Goal: Task Accomplishment & Management: Complete application form

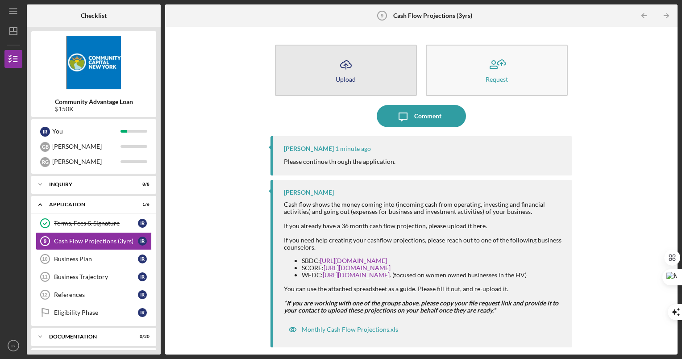
click at [356, 72] on button "Icon/Upload Upload" at bounding box center [346, 70] width 142 height 51
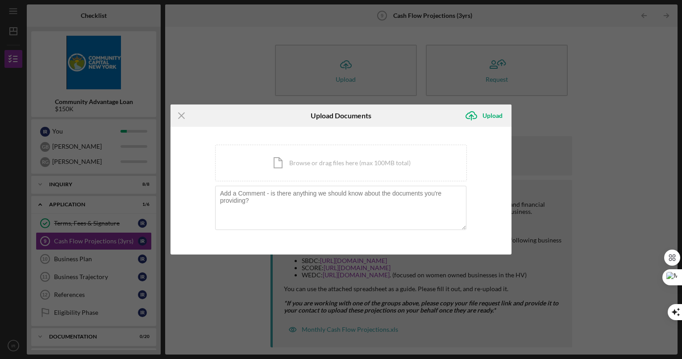
click at [568, 108] on div "Icon/Menu Close Upload Documents Icon/Upload Upload You're uploading documents …" at bounding box center [341, 179] width 682 height 359
click at [183, 114] on icon "Icon/Menu Close" at bounding box center [181, 115] width 22 height 22
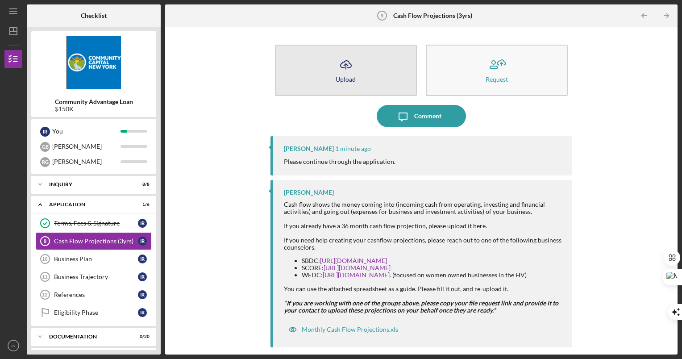
click at [336, 83] on button "Icon/Upload Upload" at bounding box center [346, 70] width 142 height 51
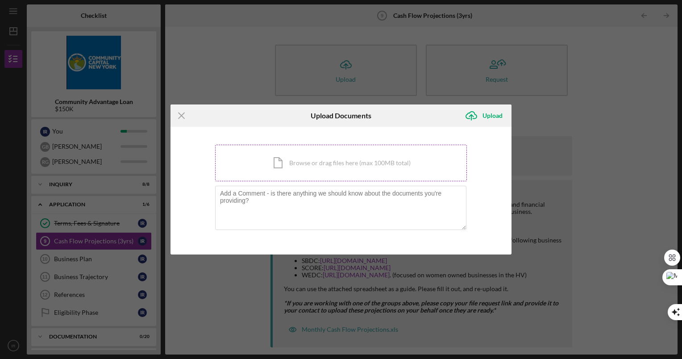
click at [322, 166] on div "Icon/Document Browse or drag files here (max 100MB total) Tap to choose files o…" at bounding box center [341, 163] width 252 height 37
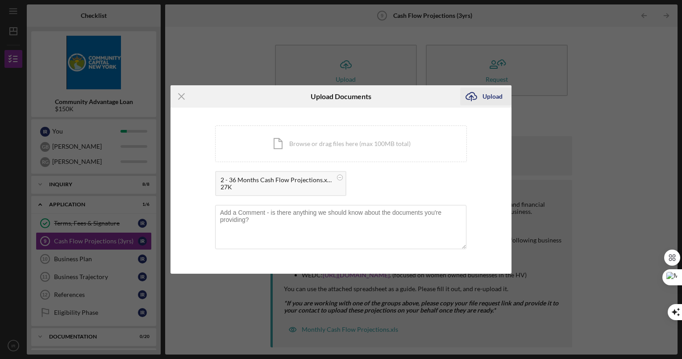
click at [493, 95] on div "Upload" at bounding box center [492, 96] width 20 height 18
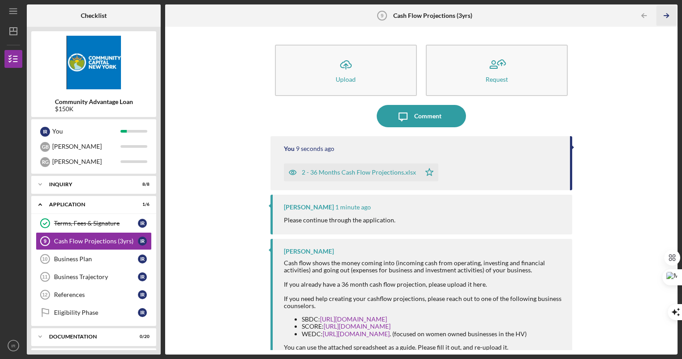
click at [664, 22] on icon "Icon/Table Pagination Arrow" at bounding box center [666, 16] width 20 height 20
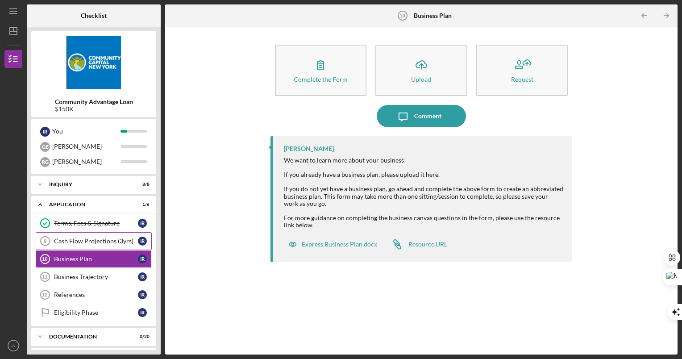
click at [95, 244] on div "Cash Flow Projections (3yrs)" at bounding box center [96, 240] width 84 height 7
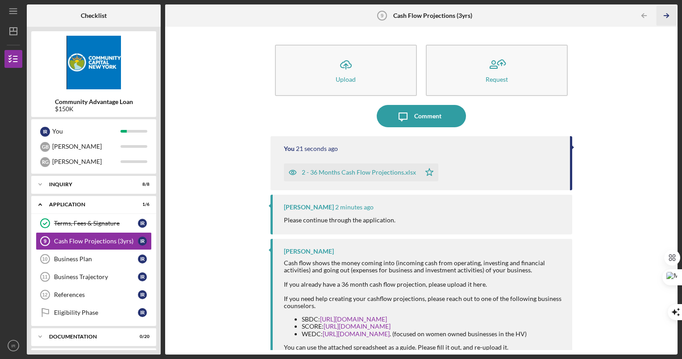
click at [666, 14] on polyline "button" at bounding box center [667, 16] width 2 height 4
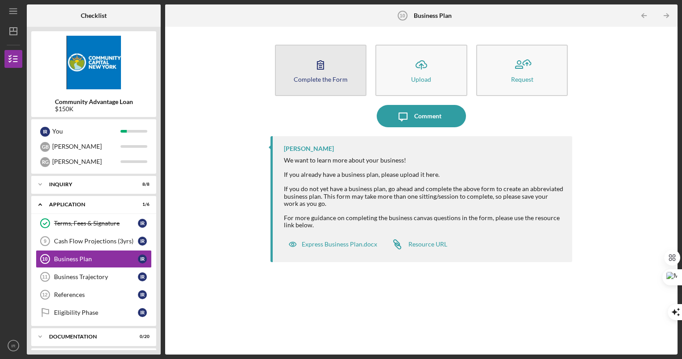
click at [329, 78] on div "Complete the Form" at bounding box center [321, 79] width 54 height 7
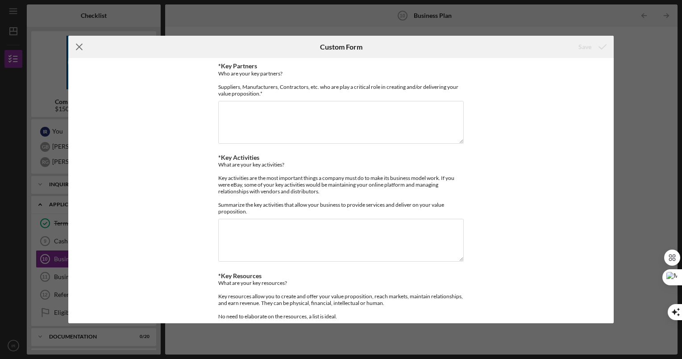
click at [80, 46] on line at bounding box center [79, 47] width 6 height 6
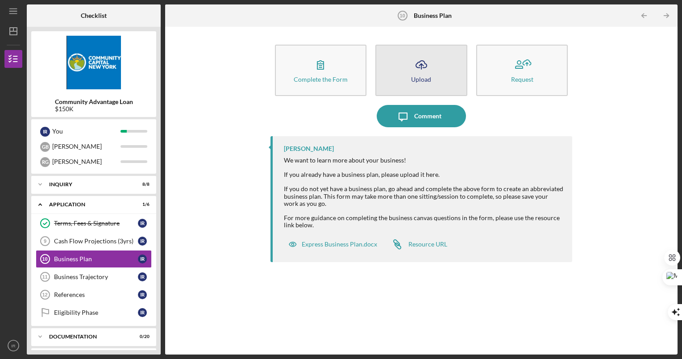
click at [428, 64] on icon "Icon/Upload" at bounding box center [421, 65] width 22 height 22
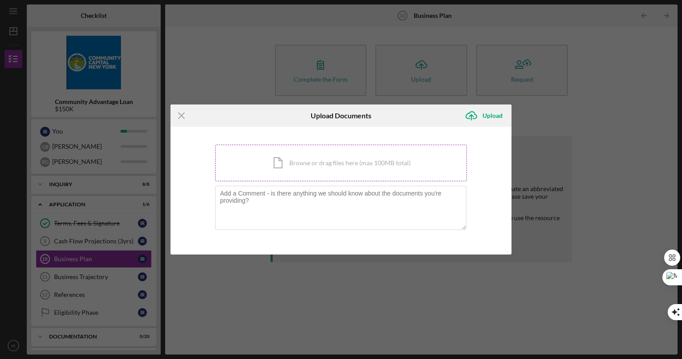
click at [304, 168] on div "Icon/Document Browse or drag files here (max 100MB total) Tap to choose files o…" at bounding box center [341, 163] width 252 height 37
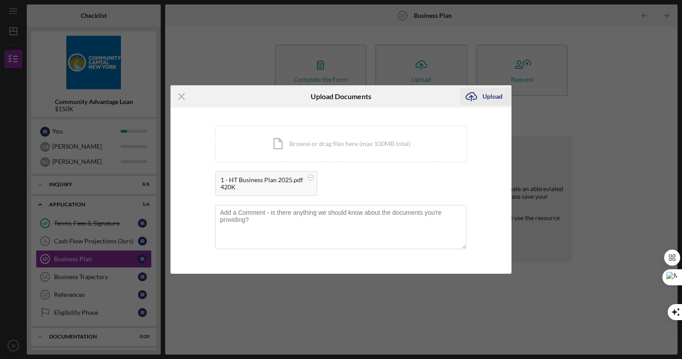
click at [489, 92] on div "Upload" at bounding box center [492, 96] width 20 height 18
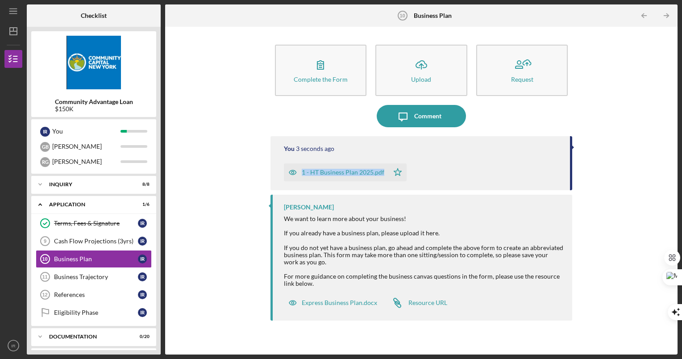
drag, startPoint x: 579, startPoint y: 141, endPoint x: 572, endPoint y: 168, distance: 28.5
click at [572, 168] on div "Complete the Form Form Icon/Upload Upload Request Icon/Message Comment You 3 se…" at bounding box center [421, 190] width 503 height 319
drag, startPoint x: 572, startPoint y: 168, endPoint x: 605, endPoint y: 62, distance: 110.8
click at [605, 62] on div "Complete the Form Form Icon/Upload Upload Request Icon/Message Comment You 6 se…" at bounding box center [421, 190] width 503 height 319
click at [661, 12] on icon "Icon/Table Pagination Arrow" at bounding box center [666, 16] width 20 height 20
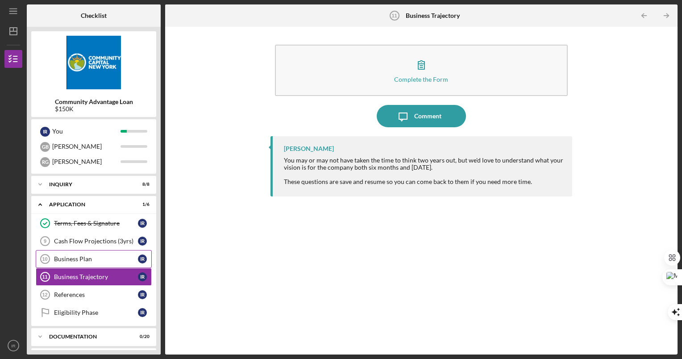
click at [84, 261] on div "Business Plan" at bounding box center [96, 258] width 84 height 7
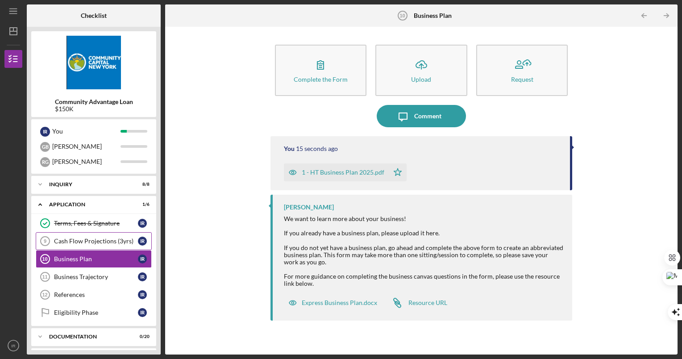
click at [85, 242] on div "Cash Flow Projections (3yrs)" at bounding box center [96, 240] width 84 height 7
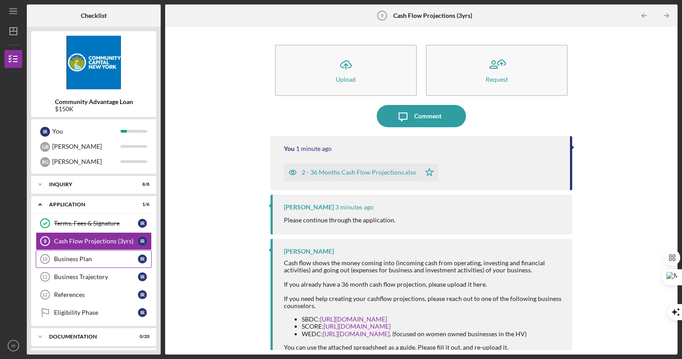
click at [91, 255] on div "Business Plan" at bounding box center [96, 258] width 84 height 7
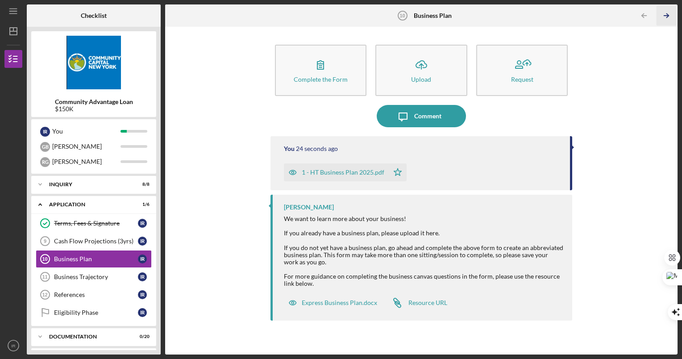
click at [664, 16] on line "button" at bounding box center [666, 16] width 4 height 0
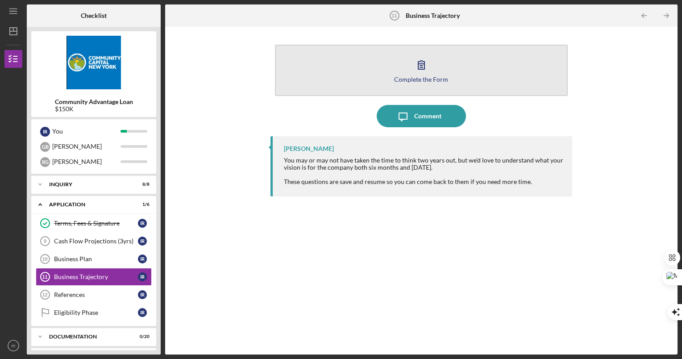
click at [421, 77] on div "Complete the Form" at bounding box center [421, 79] width 54 height 7
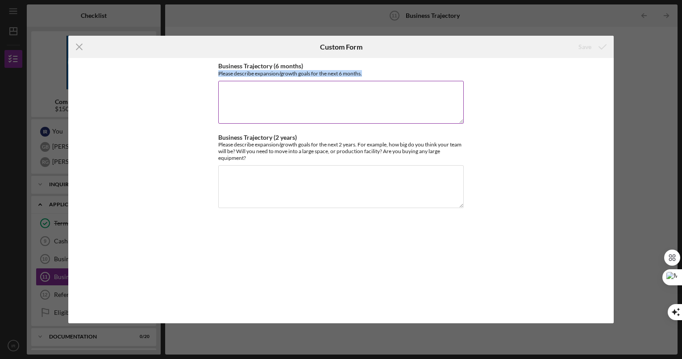
drag, startPoint x: 364, startPoint y: 73, endPoint x: 218, endPoint y: 70, distance: 145.9
click at [218, 70] on div "Please describe expansion/growth goals for the next 6 months." at bounding box center [340, 73] width 245 height 7
copy div "Please describe expansion/growth goals for the next 6 months."
click at [285, 111] on textarea "Business Trajectory (6 months)" at bounding box center [340, 102] width 245 height 43
paste textarea "Over the next six months, our focus is to continue growing in a smart and strat…"
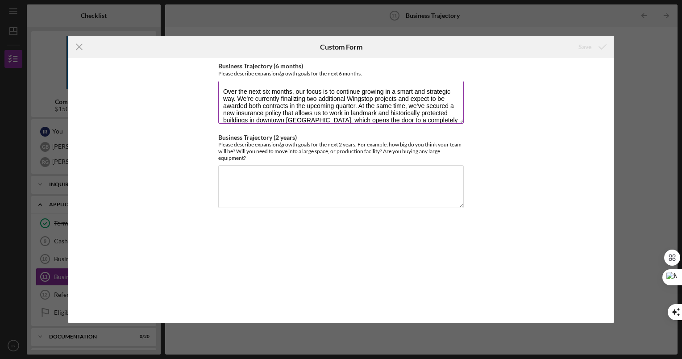
scroll to position [36, 0]
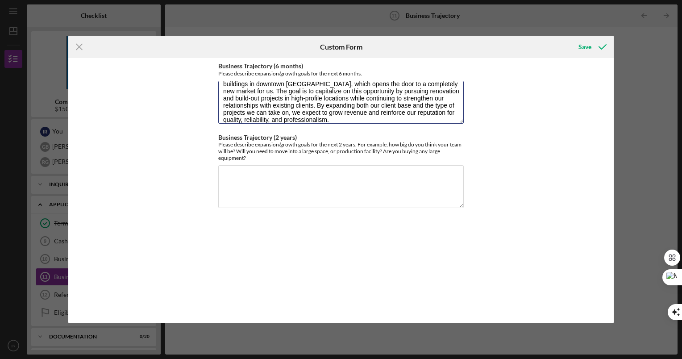
type textarea "Over the next six months, our focus is to continue growing in a smart and strat…"
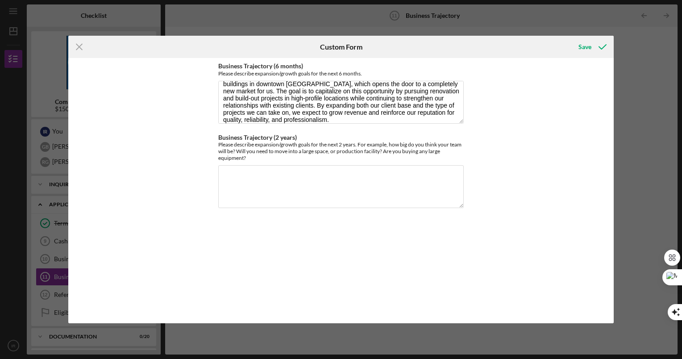
click at [538, 119] on div "Business Trajectory (6 months) Please describe expansion/growth goals for the n…" at bounding box center [340, 190] width 545 height 265
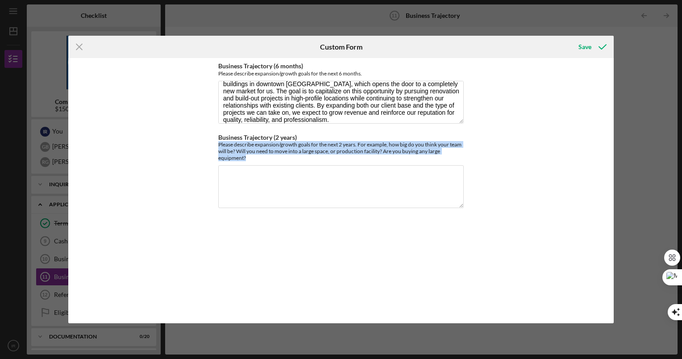
drag, startPoint x: 248, startPoint y: 155, endPoint x: 206, endPoint y: 141, distance: 44.2
click at [206, 141] on div "Business Trajectory (6 months) Please describe expansion/growth goals for the n…" at bounding box center [340, 190] width 545 height 265
copy div "Please describe expansion/growth goals for the next 2 years. For example, how b…"
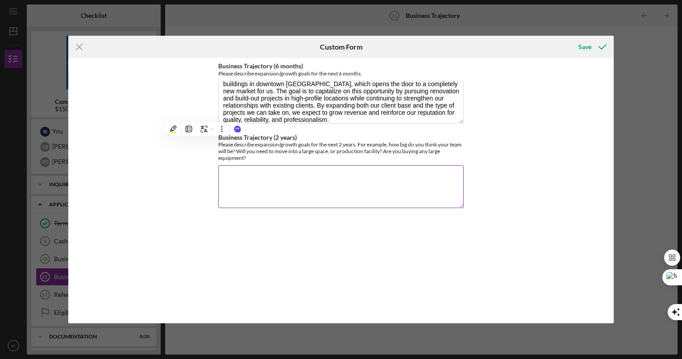
click at [288, 181] on textarea "Business Trajectory (2 years)" at bounding box center [340, 186] width 245 height 43
paste textarea "Lore ips dolo sit ametc, adi elit se do eiusmodt incidid utl etdolore mag aliqu…"
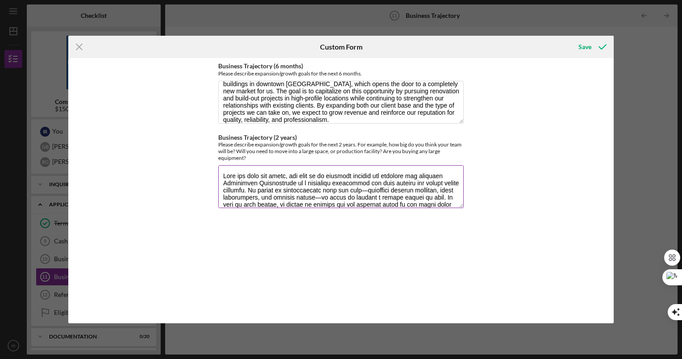
scroll to position [94, 0]
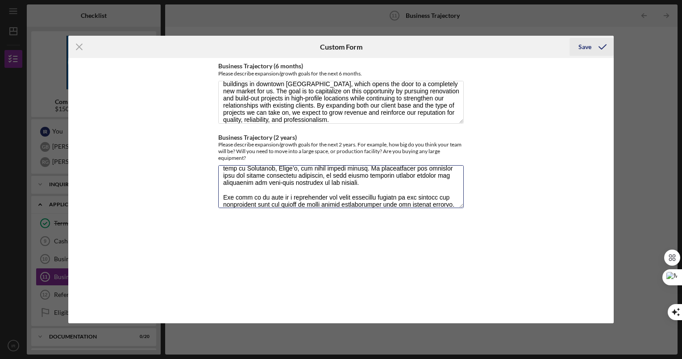
type textarea "Lore ips dolo sit ametc, adi elit se do eiusmodt incidid utl etdolore mag aliqu…"
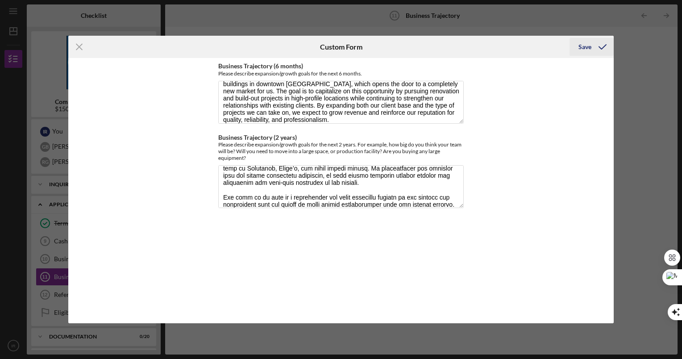
click at [582, 47] on div "Save" at bounding box center [584, 47] width 13 height 18
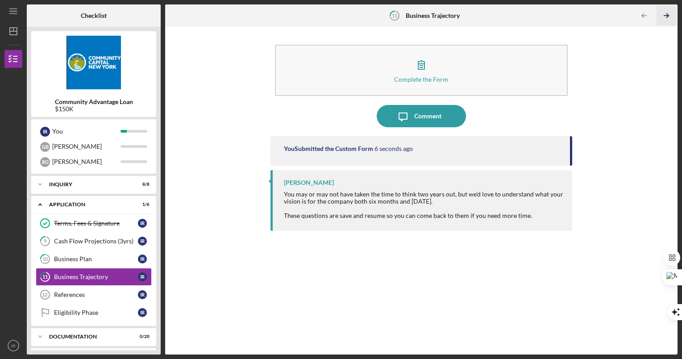
click at [667, 12] on icon "Icon/Table Pagination Arrow" at bounding box center [666, 16] width 20 height 20
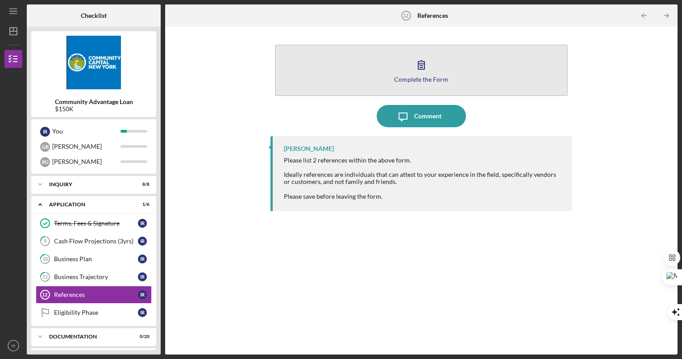
click at [424, 68] on icon "button" at bounding box center [421, 65] width 6 height 8
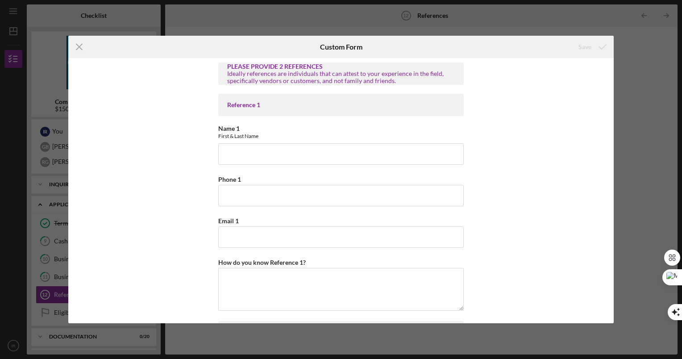
click at [613, 95] on div "Icon/Menu Close Custom Form Save PLEASE PROVIDE 2 REFERENCES Ideally references…" at bounding box center [341, 179] width 682 height 359
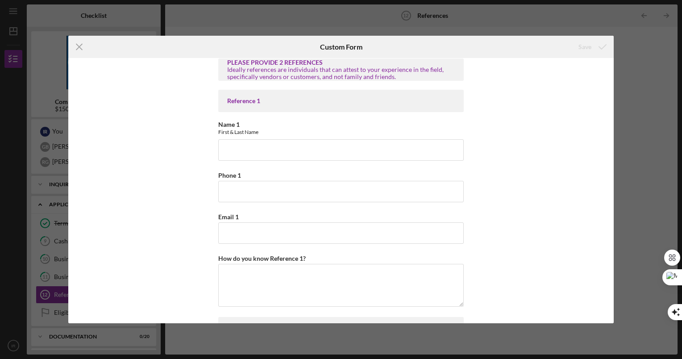
scroll to position [4, 0]
click at [294, 155] on input "Name 1" at bounding box center [340, 149] width 245 height 21
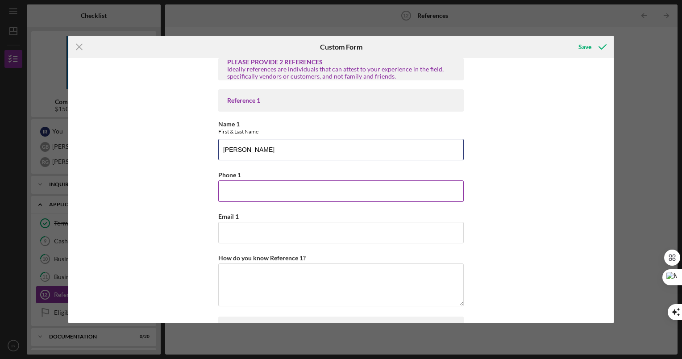
type input "[PERSON_NAME]"
click at [269, 187] on input "Phone 1" at bounding box center [340, 190] width 245 height 21
type input "9086755434"
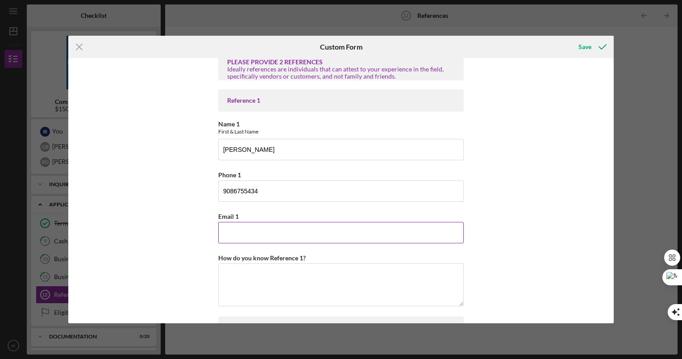
click at [238, 229] on input "Email 1" at bounding box center [340, 232] width 245 height 21
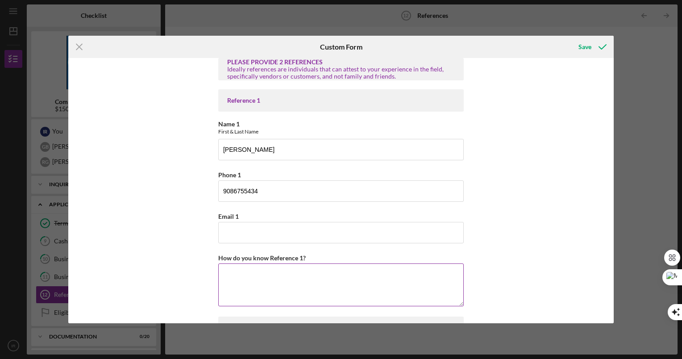
click at [263, 279] on textarea "How do you know Reference 1?" at bounding box center [340, 284] width 245 height 43
paste textarea "[PERSON_NAME] is the Vice President of Development at [GEOGRAPHIC_DATA], a firm…"
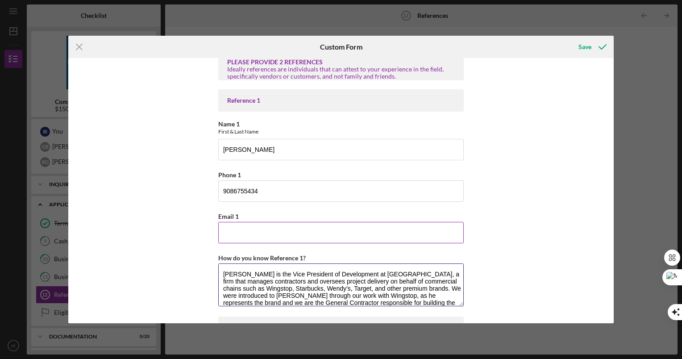
scroll to position [0, 0]
type textarea "[PERSON_NAME] is the Vice President of Development at [GEOGRAPHIC_DATA], a firm…"
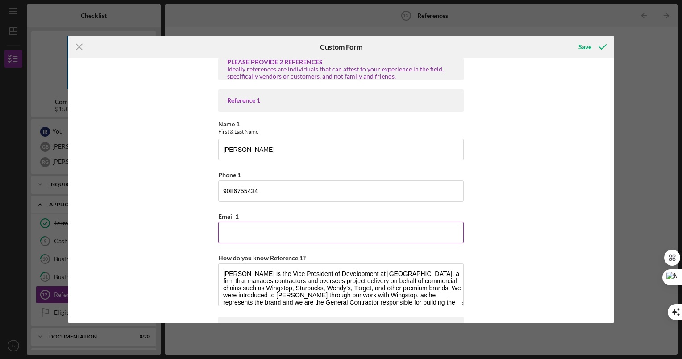
click at [251, 227] on input "Email 1" at bounding box center [340, 232] width 245 height 21
paste input "[PERSON_NAME] is the Vice President of Development at [GEOGRAPHIC_DATA], a firm…"
type input "[PERSON_NAME] is the Vice President of Development at [GEOGRAPHIC_DATA], a firm…"
type input "[EMAIL_ADDRESS][DOMAIN_NAME]"
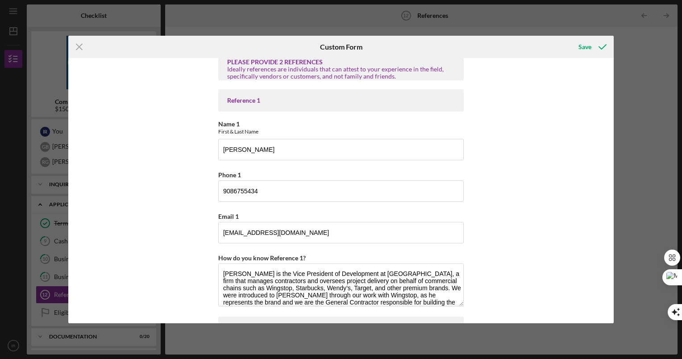
click at [504, 190] on div "PLEASE PROVIDE 2 REFERENCES Ideally references are individuals that can attest …" at bounding box center [340, 190] width 545 height 265
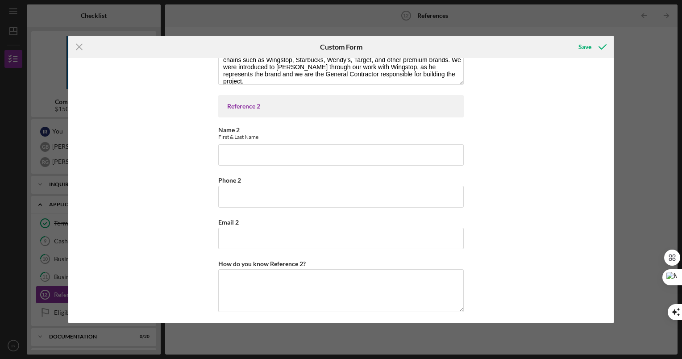
scroll to position [229, 0]
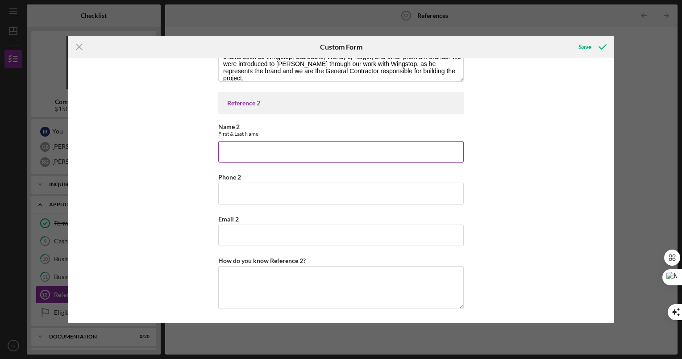
click at [392, 149] on input "Name 2" at bounding box center [340, 151] width 245 height 21
type input "[PERSON_NAME]"
click at [380, 186] on input "Phone 2" at bounding box center [340, 192] width 245 height 21
type input "6319747108"
click at [298, 276] on textarea "How do you know Reference 2?" at bounding box center [340, 287] width 245 height 43
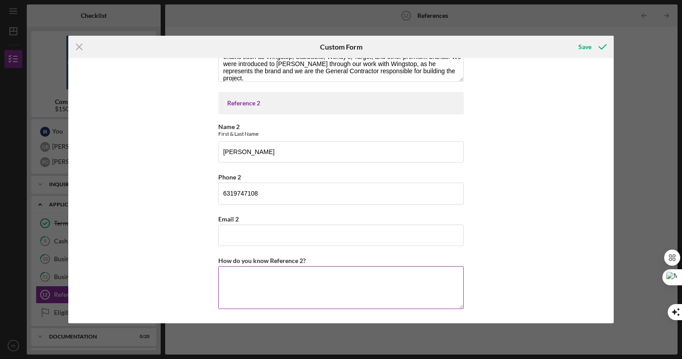
paste textarea "[PERSON_NAME] is a client for whom we have completed residential remodeling wor…"
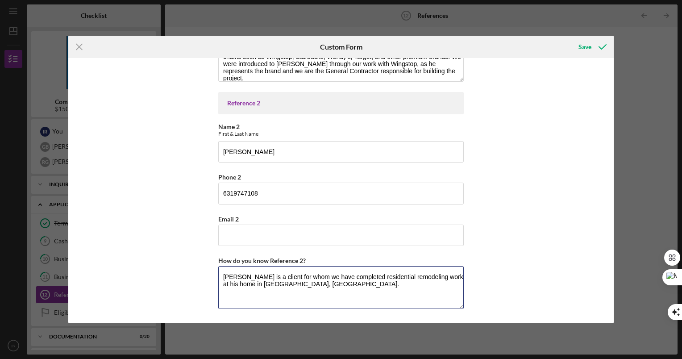
type textarea "[PERSON_NAME] is a client for whom we have completed residential remodeling wor…"
click at [247, 234] on input "Email 2" at bounding box center [340, 234] width 245 height 21
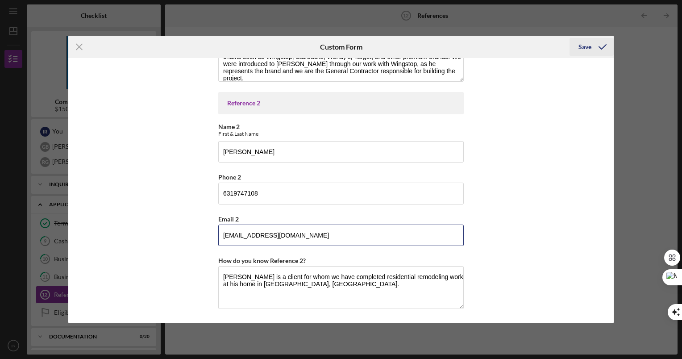
type input "[EMAIL_ADDRESS][DOMAIN_NAME]"
click at [597, 45] on icon "submit" at bounding box center [602, 47] width 22 height 22
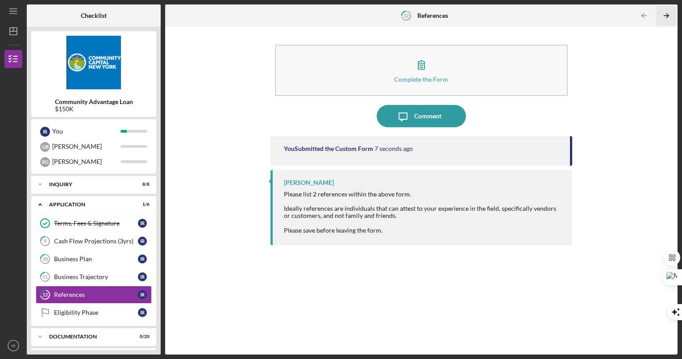
click at [666, 12] on icon "Icon/Table Pagination Arrow" at bounding box center [666, 16] width 20 height 20
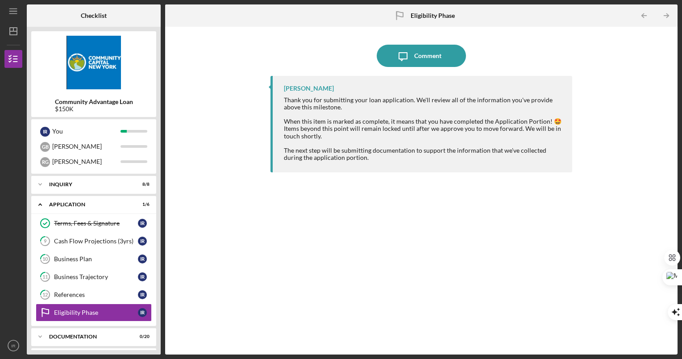
drag, startPoint x: 157, startPoint y: 211, endPoint x: 162, endPoint y: 259, distance: 48.5
click at [162, 259] on div "Checklist Community Advantage Loan $150K I R You G B [PERSON_NAME] Icon/Expande…" at bounding box center [352, 179] width 651 height 350
click at [107, 333] on div "Icon/Expander Documentation 0 / 20" at bounding box center [93, 336] width 125 height 18
drag, startPoint x: 156, startPoint y: 222, endPoint x: 157, endPoint y: 282, distance: 59.8
click at [157, 282] on div "Community Advantage Loan $150K I R You G B [PERSON_NAME] Icon/Expander Inquiry …" at bounding box center [94, 190] width 134 height 327
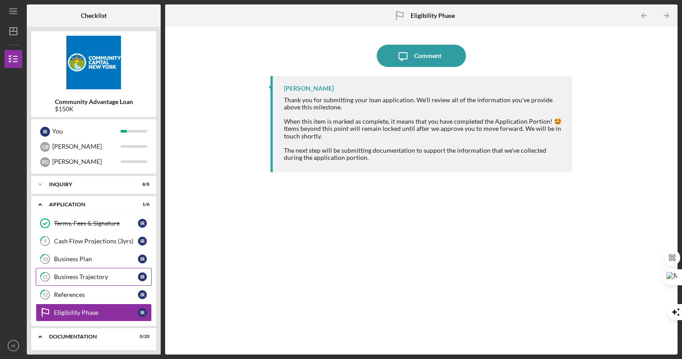
click at [92, 270] on link "11 Business Trajectory I R" at bounding box center [94, 277] width 116 height 18
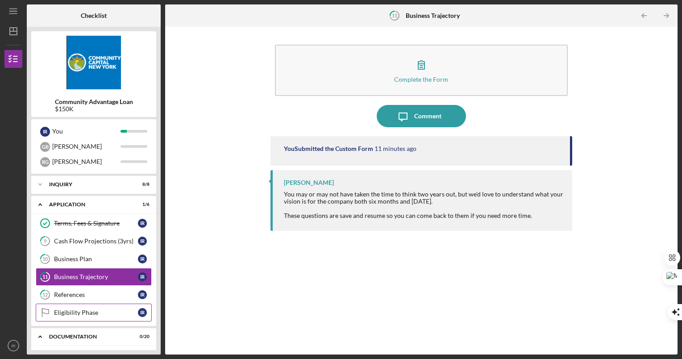
click at [81, 314] on div "Eligibility Phase" at bounding box center [96, 312] width 84 height 7
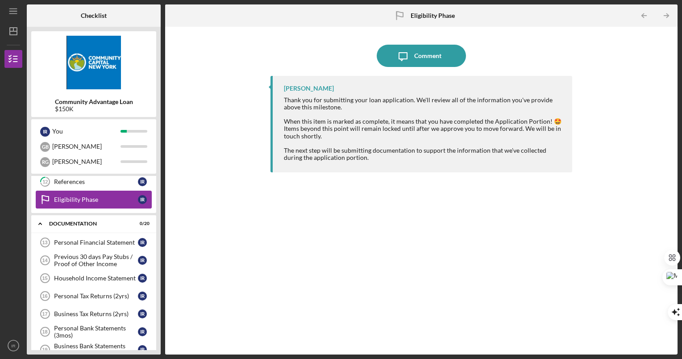
scroll to position [125, 0]
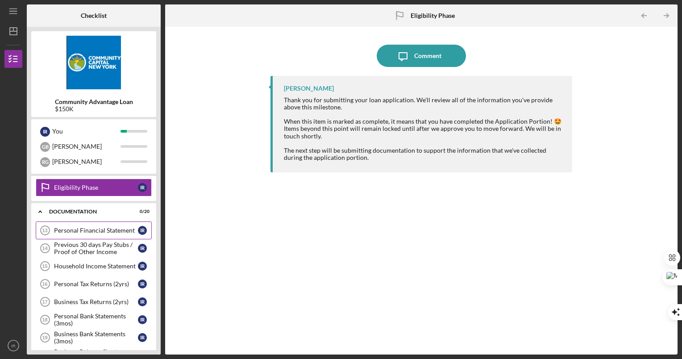
click at [108, 233] on div "Personal Financial Statement" at bounding box center [96, 230] width 84 height 7
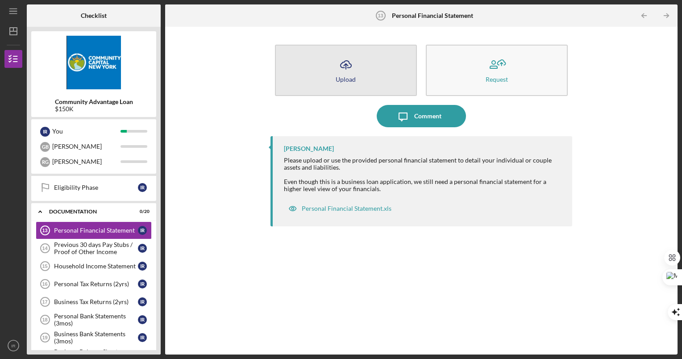
click at [367, 67] on button "Icon/Upload Upload" at bounding box center [346, 70] width 142 height 51
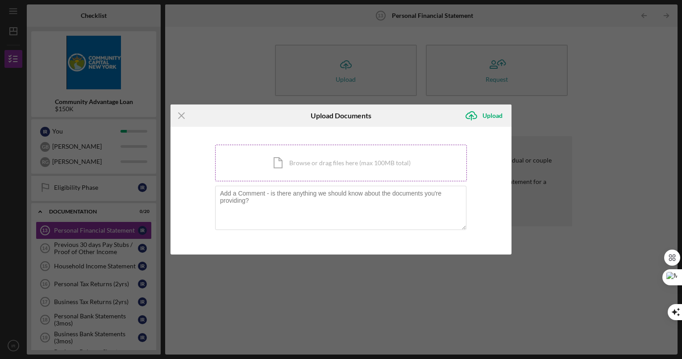
click at [291, 160] on div "Icon/Document Browse or drag files here (max 100MB total) Tap to choose files o…" at bounding box center [341, 163] width 252 height 37
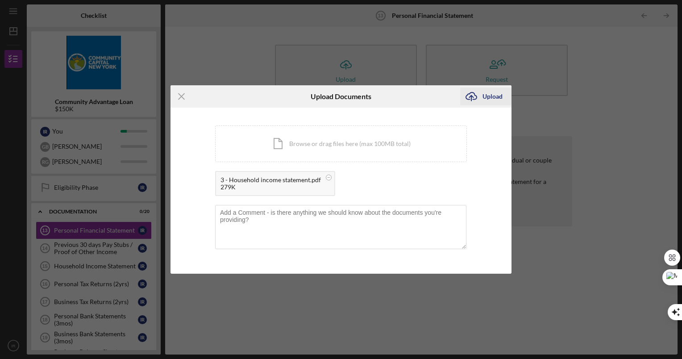
click at [485, 99] on div "Upload" at bounding box center [492, 96] width 20 height 18
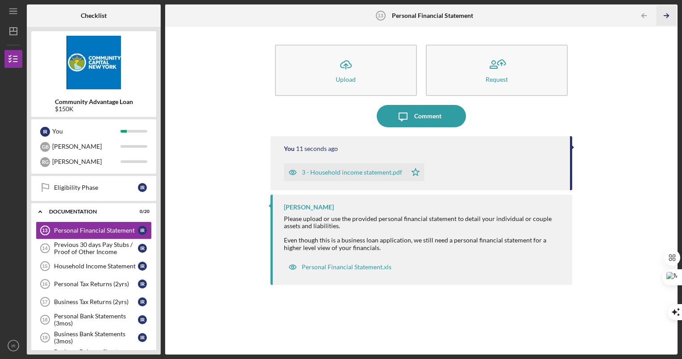
click at [663, 14] on icon "Icon/Table Pagination Arrow" at bounding box center [666, 16] width 20 height 20
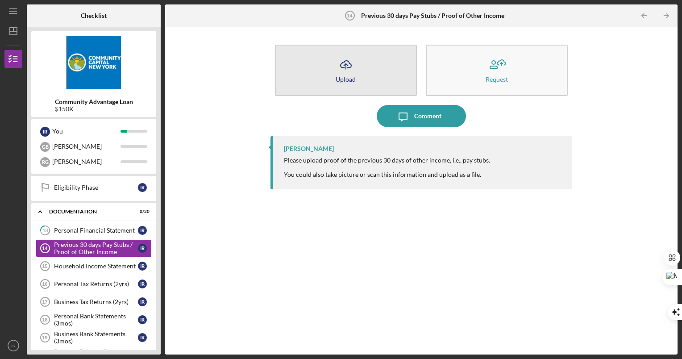
click at [355, 80] on button "Icon/Upload Upload" at bounding box center [346, 70] width 142 height 51
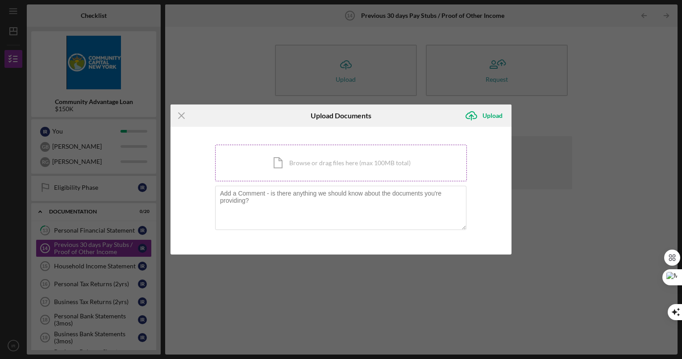
click at [357, 162] on div "Icon/Document Browse or drag files here (max 100MB total) Tap to choose files o…" at bounding box center [341, 163] width 252 height 37
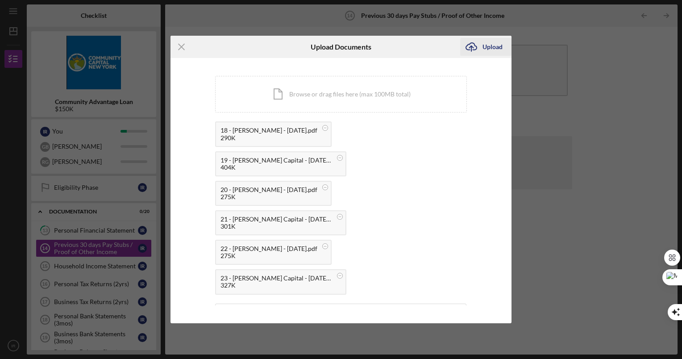
click at [498, 56] on div "Upload" at bounding box center [492, 47] width 20 height 18
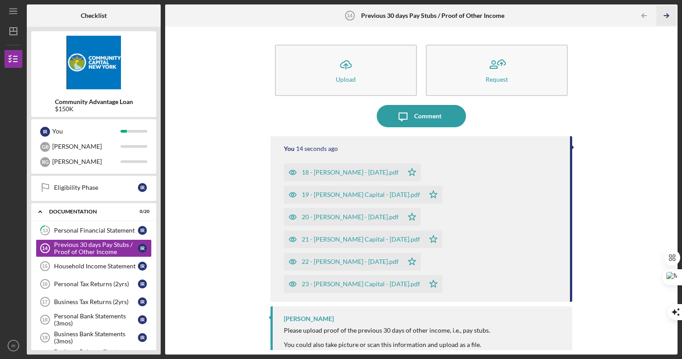
click at [667, 13] on icon "Icon/Table Pagination Arrow" at bounding box center [666, 16] width 20 height 20
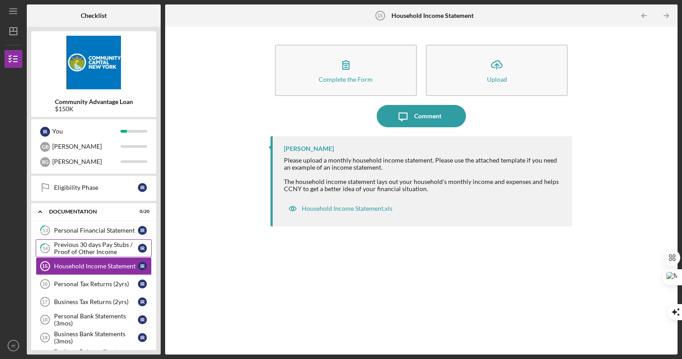
click at [96, 247] on div "Previous 30 days Pay Stubs / Proof of Other Income" at bounding box center [96, 248] width 84 height 14
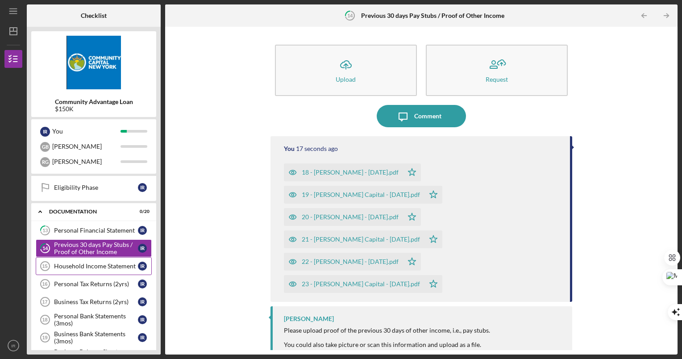
click at [89, 264] on div "Household Income Statement" at bounding box center [96, 265] width 84 height 7
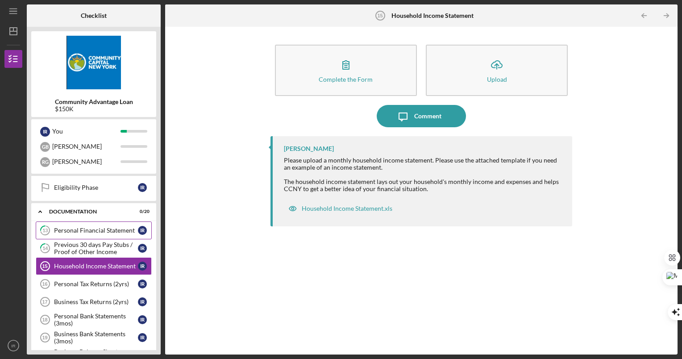
click at [118, 227] on div "Personal Financial Statement" at bounding box center [96, 230] width 84 height 7
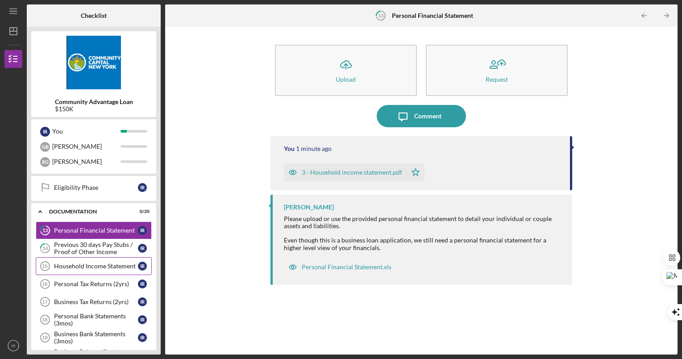
click at [95, 261] on link "Household Income Statement 15 Household Income Statement I R" at bounding box center [94, 266] width 116 height 18
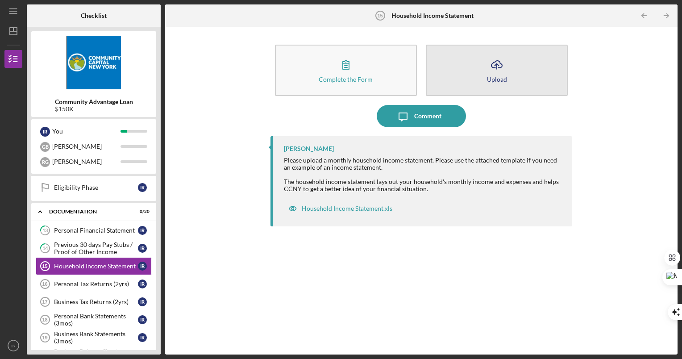
click at [492, 79] on div "Upload" at bounding box center [497, 79] width 20 height 7
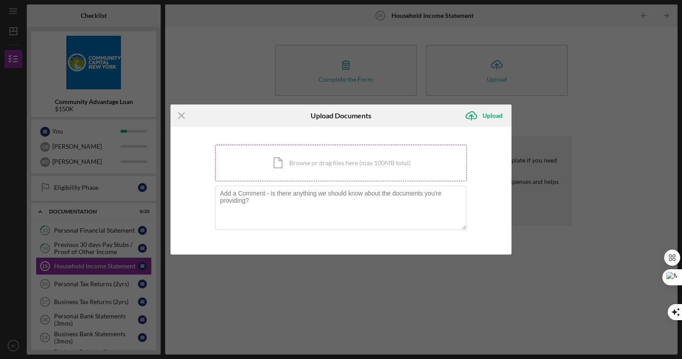
click at [342, 168] on div "Icon/Document Browse or drag files here (max 100MB total) Tap to choose files o…" at bounding box center [341, 163] width 252 height 37
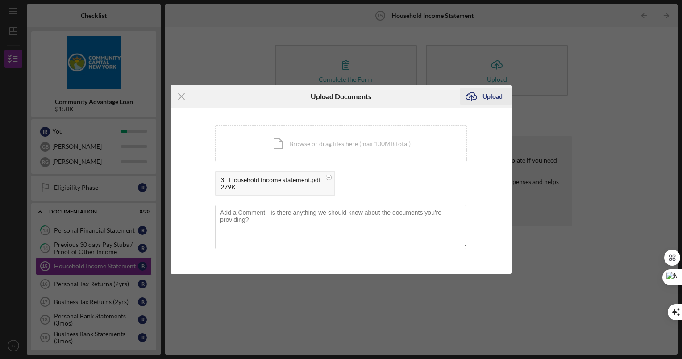
click at [491, 99] on div "Upload" at bounding box center [492, 96] width 20 height 18
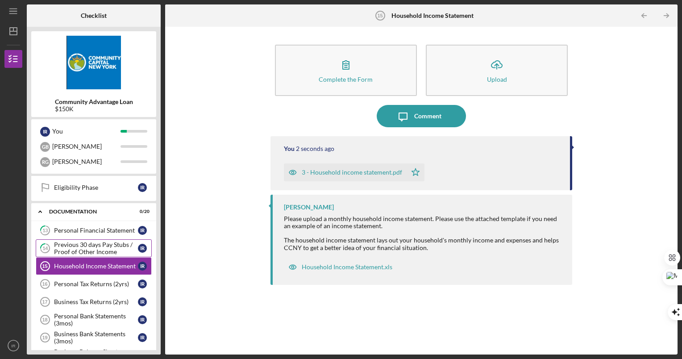
click at [91, 249] on div "Previous 30 days Pay Stubs / Proof of Other Income" at bounding box center [96, 248] width 84 height 14
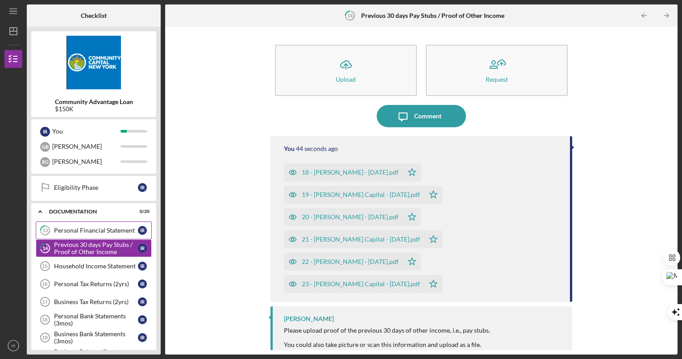
click at [89, 229] on div "Personal Financial Statement" at bounding box center [96, 230] width 84 height 7
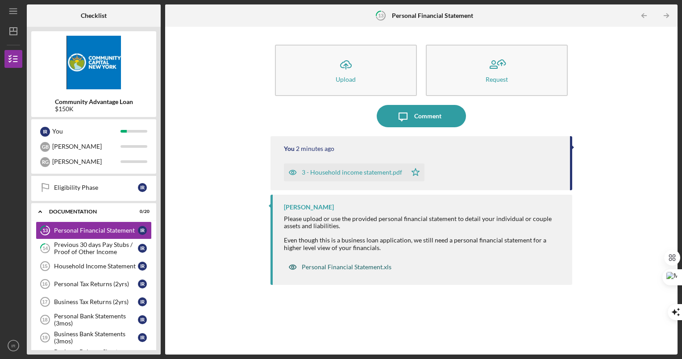
click at [345, 263] on div "Personal Financial Statement.xls" at bounding box center [347, 266] width 90 height 7
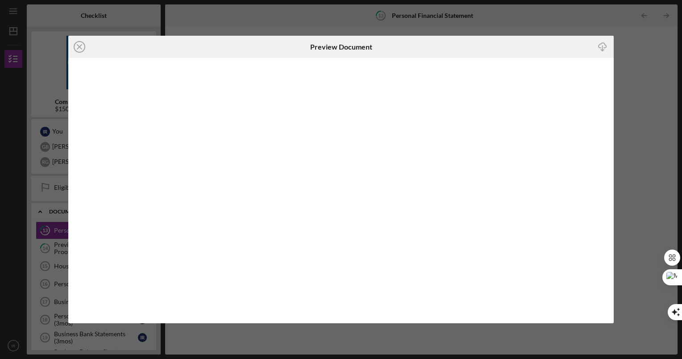
click at [598, 45] on icon "button" at bounding box center [602, 45] width 8 height 5
click at [633, 80] on div "Icon/Close Preview Document Icon/Download" at bounding box center [341, 179] width 682 height 359
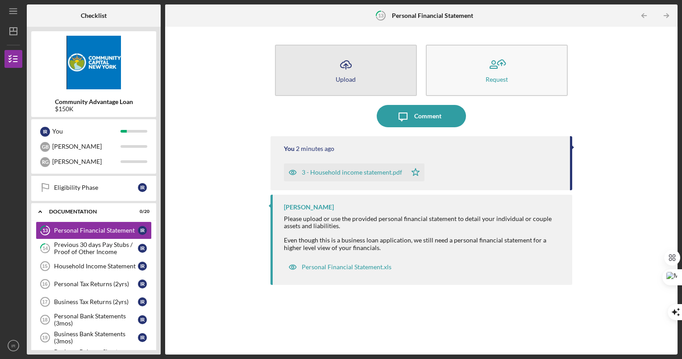
click at [349, 83] on button "Icon/Upload Upload" at bounding box center [346, 70] width 142 height 51
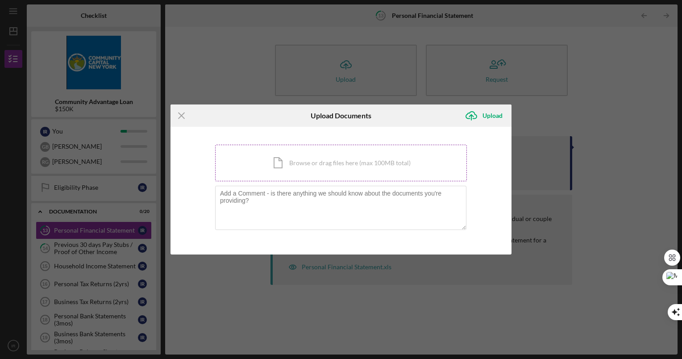
click at [282, 170] on div "Icon/Document Browse or drag files here (max 100MB total) Tap to choose files o…" at bounding box center [341, 163] width 252 height 37
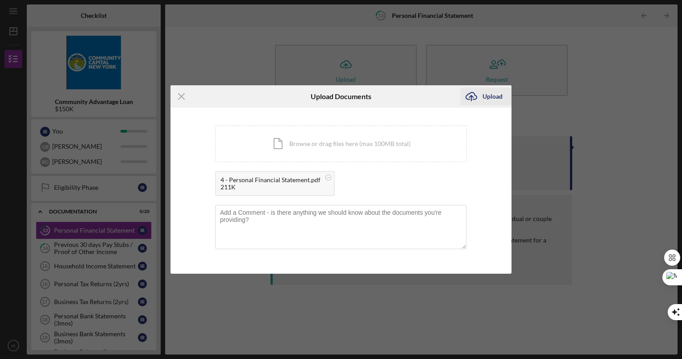
click at [484, 95] on div "Upload" at bounding box center [492, 96] width 20 height 18
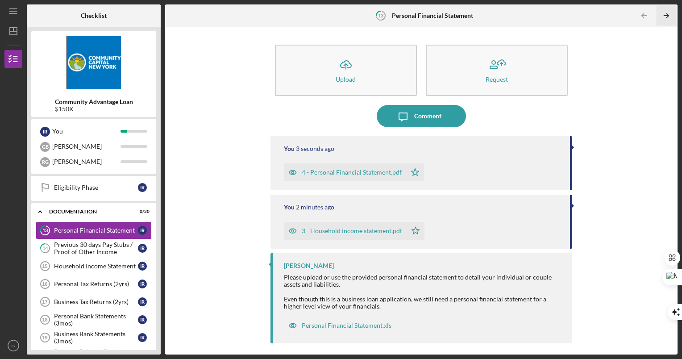
click at [664, 12] on icon "Icon/Table Pagination Arrow" at bounding box center [666, 16] width 20 height 20
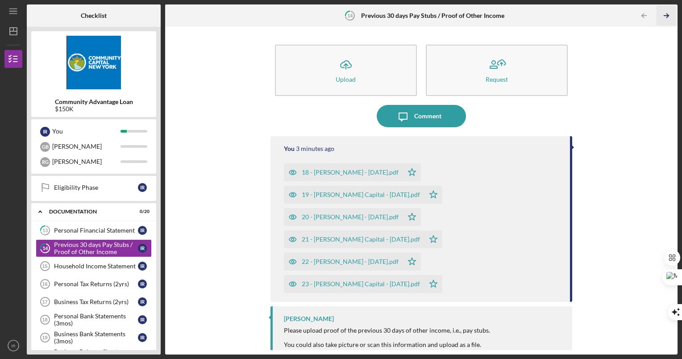
click at [664, 12] on icon "Icon/Table Pagination Arrow" at bounding box center [666, 16] width 20 height 20
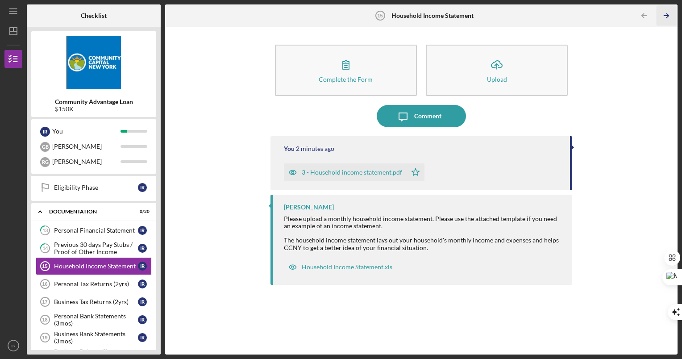
click at [664, 12] on icon "Icon/Table Pagination Arrow" at bounding box center [666, 16] width 20 height 20
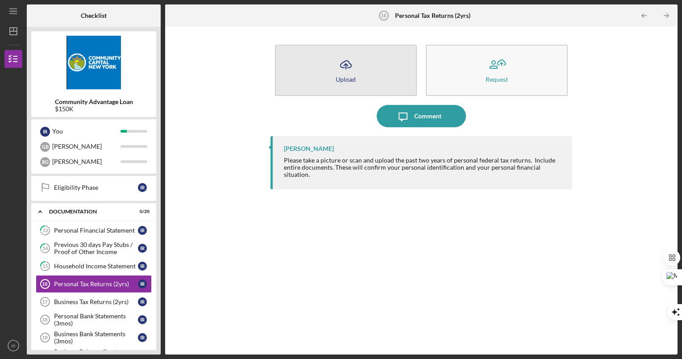
click at [369, 71] on button "Icon/Upload Upload" at bounding box center [346, 70] width 142 height 51
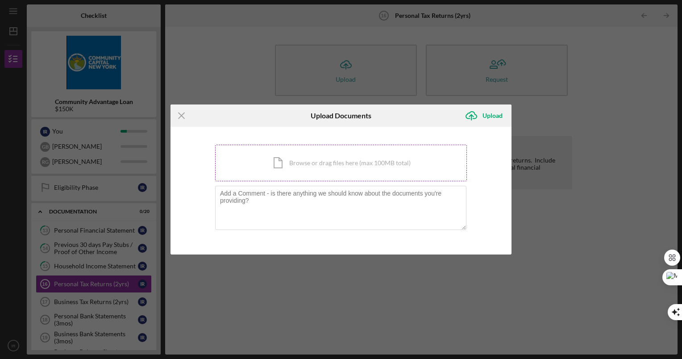
click at [322, 152] on div "Icon/Document Browse or drag files here (max 100MB total) Tap to choose files o…" at bounding box center [341, 163] width 252 height 37
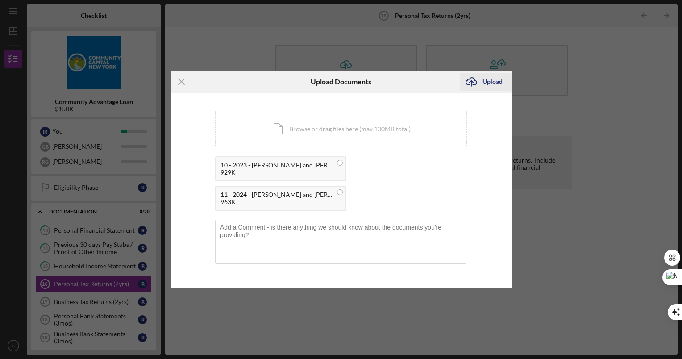
click at [481, 85] on icon "Icon/Upload" at bounding box center [471, 81] width 22 height 22
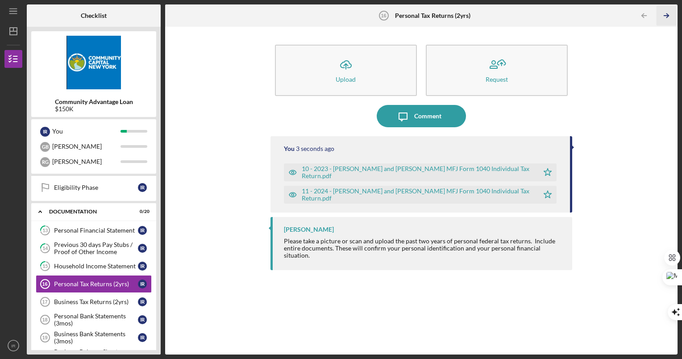
click at [666, 11] on icon "Icon/Table Pagination Arrow" at bounding box center [666, 16] width 20 height 20
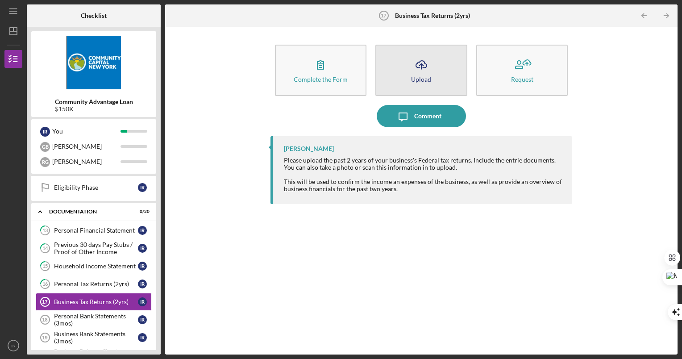
click at [423, 70] on icon "Icon/Upload" at bounding box center [421, 65] width 22 height 22
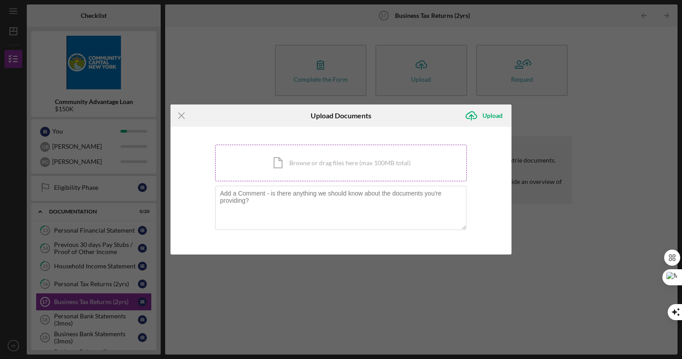
click at [292, 160] on div "Icon/Document Browse or drag files here (max 100MB total) Tap to choose files o…" at bounding box center [341, 163] width 252 height 37
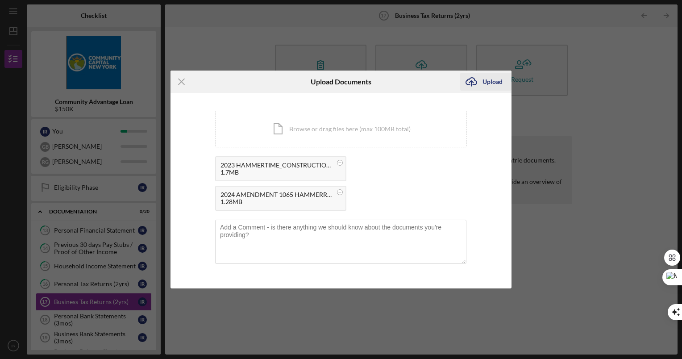
click at [492, 79] on div "Upload" at bounding box center [492, 82] width 20 height 18
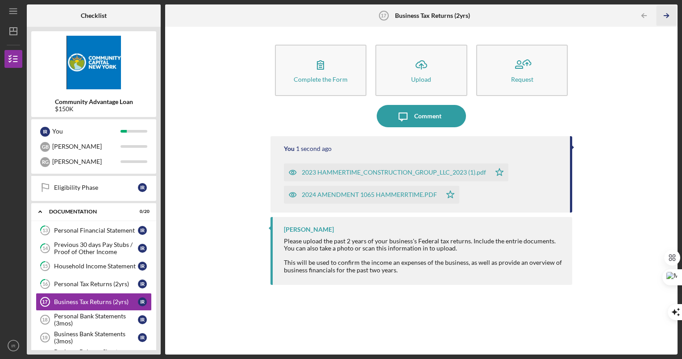
click at [667, 15] on icon "Icon/Table Pagination Arrow" at bounding box center [666, 16] width 20 height 20
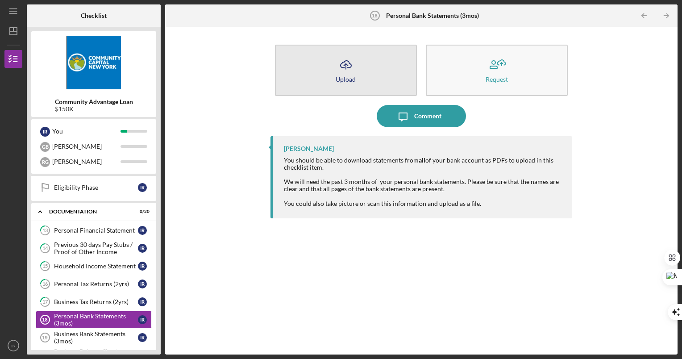
click at [367, 77] on button "Icon/Upload Upload" at bounding box center [346, 70] width 142 height 51
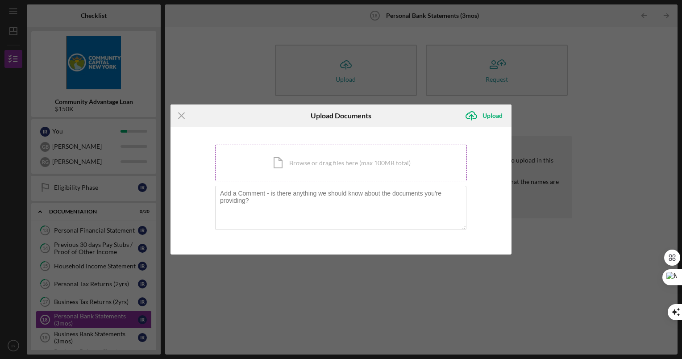
click at [329, 167] on div "Icon/Document Browse or drag files here (max 100MB total) Tap to choose files o…" at bounding box center [341, 163] width 252 height 37
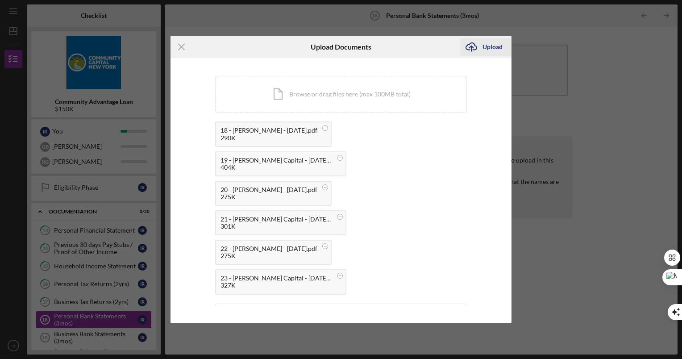
click at [495, 56] on div "Upload" at bounding box center [492, 47] width 20 height 18
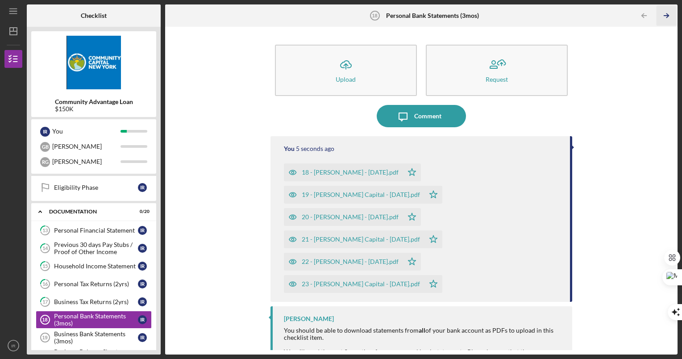
click at [663, 14] on icon "Icon/Table Pagination Arrow" at bounding box center [666, 16] width 20 height 20
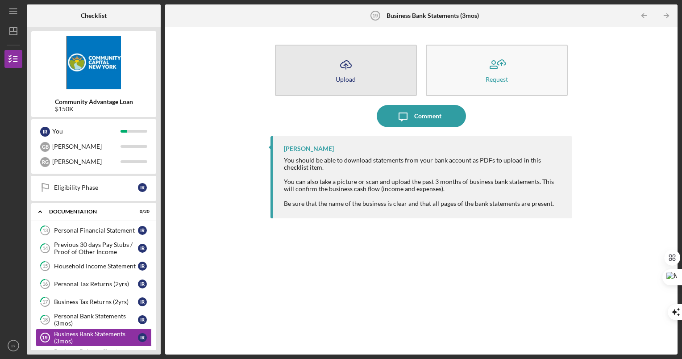
click at [360, 72] on button "Icon/Upload Upload" at bounding box center [346, 70] width 142 height 51
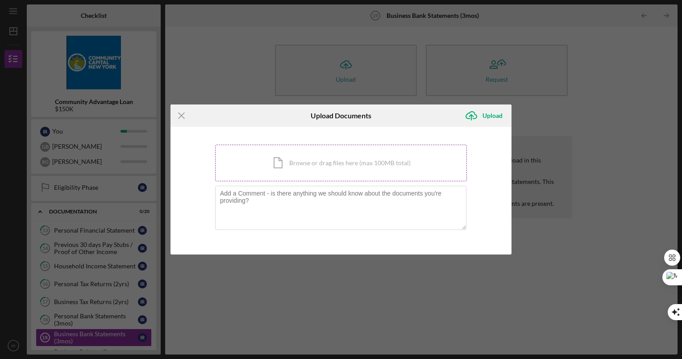
click at [335, 158] on div "Icon/Document Browse or drag files here (max 100MB total) Tap to choose files o…" at bounding box center [341, 163] width 252 height 37
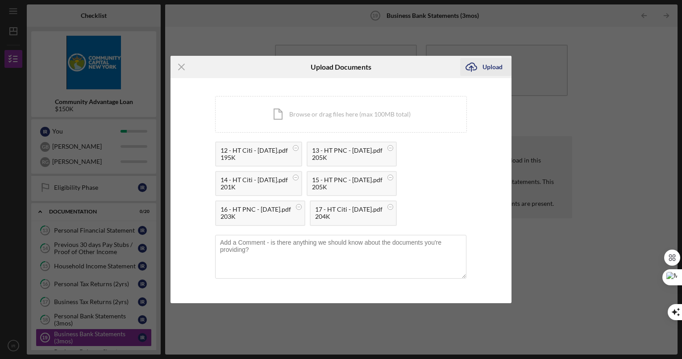
click at [493, 72] on div "Upload" at bounding box center [492, 67] width 20 height 18
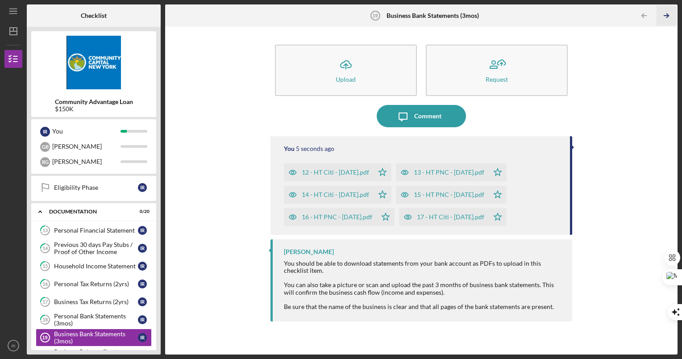
click at [663, 12] on icon "Icon/Table Pagination Arrow" at bounding box center [666, 16] width 20 height 20
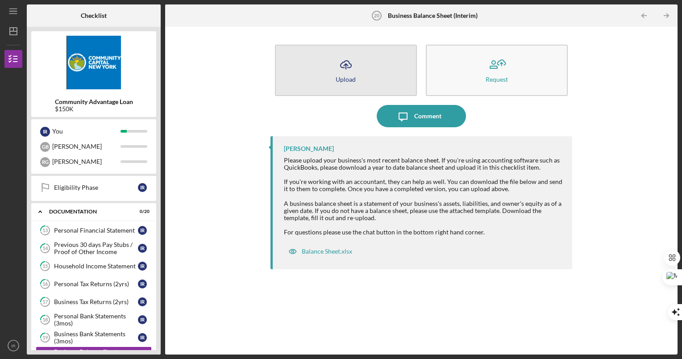
click at [349, 64] on icon "Icon/Upload" at bounding box center [346, 65] width 22 height 22
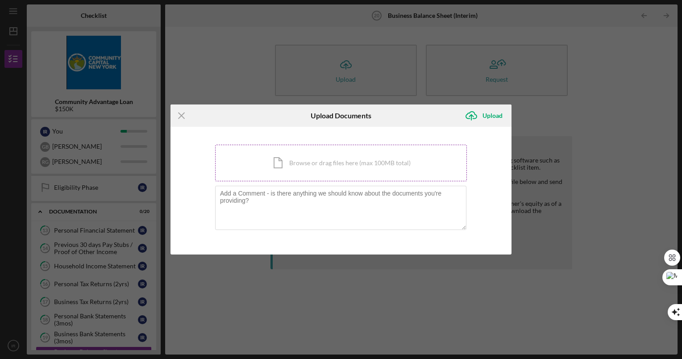
click at [304, 153] on div "Icon/Document Browse or drag files here (max 100MB total) Tap to choose files o…" at bounding box center [341, 163] width 252 height 37
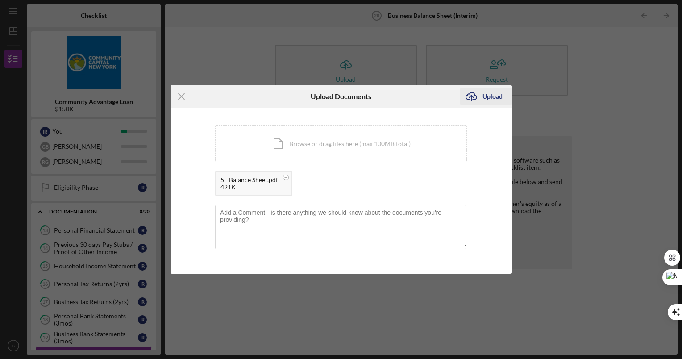
click at [497, 99] on div "Upload" at bounding box center [492, 96] width 20 height 18
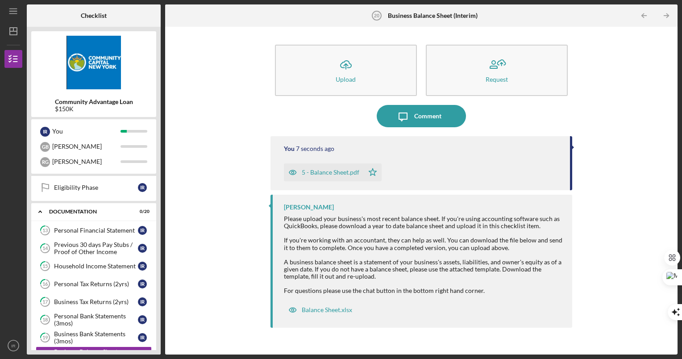
drag, startPoint x: 664, startPoint y: 16, endPoint x: 553, endPoint y: 12, distance: 111.6
click at [553, 12] on div "Icon/Table Pagination Arrow Icon/Table Pagination Arrow" at bounding box center [591, 15] width 171 height 22
click at [663, 14] on icon "Icon/Table Pagination Arrow" at bounding box center [666, 16] width 20 height 20
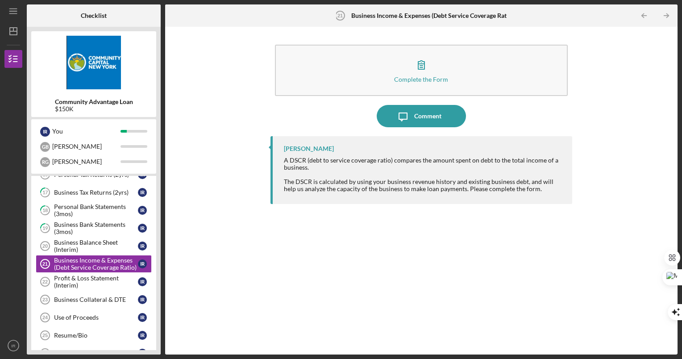
scroll to position [235, 0]
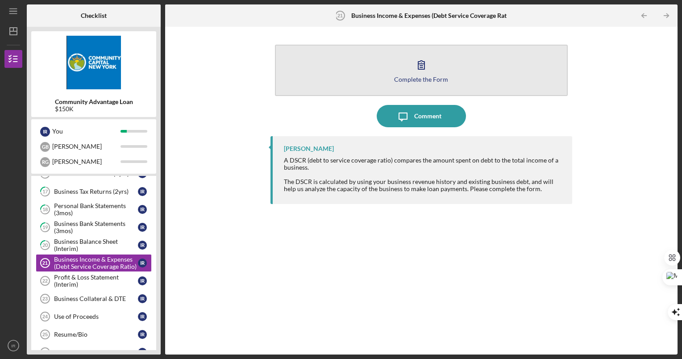
click at [425, 68] on icon "button" at bounding box center [421, 65] width 22 height 22
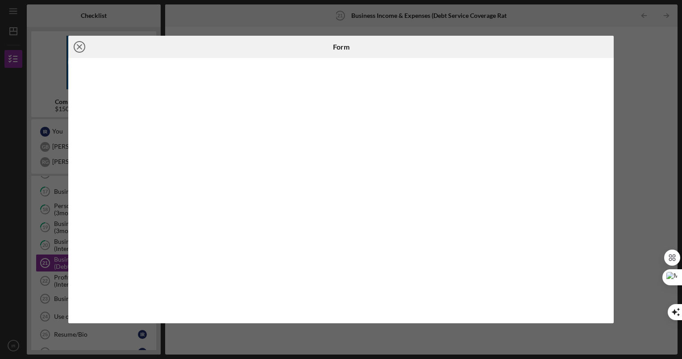
click at [78, 48] on line at bounding box center [79, 47] width 4 height 4
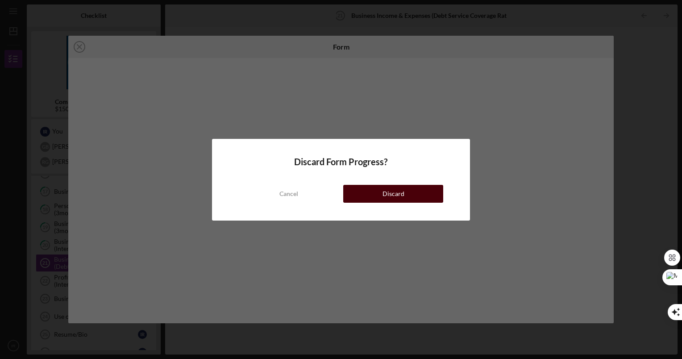
click at [380, 193] on button "Discard" at bounding box center [393, 194] width 100 height 18
